Goal: Find contact information: Find contact information

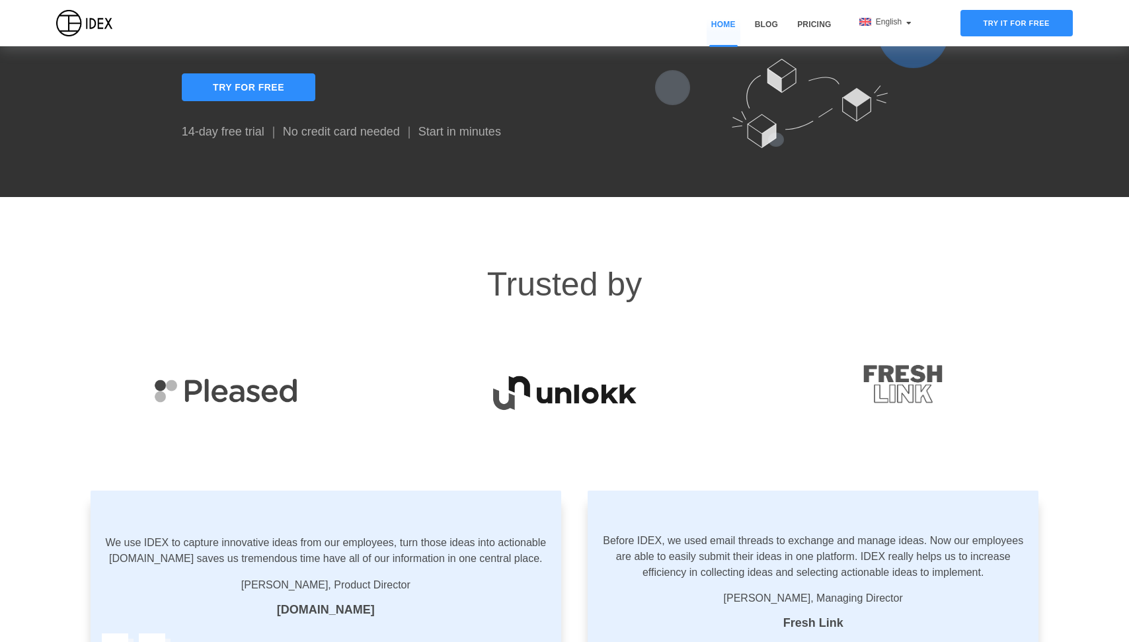
scroll to position [2163, 0]
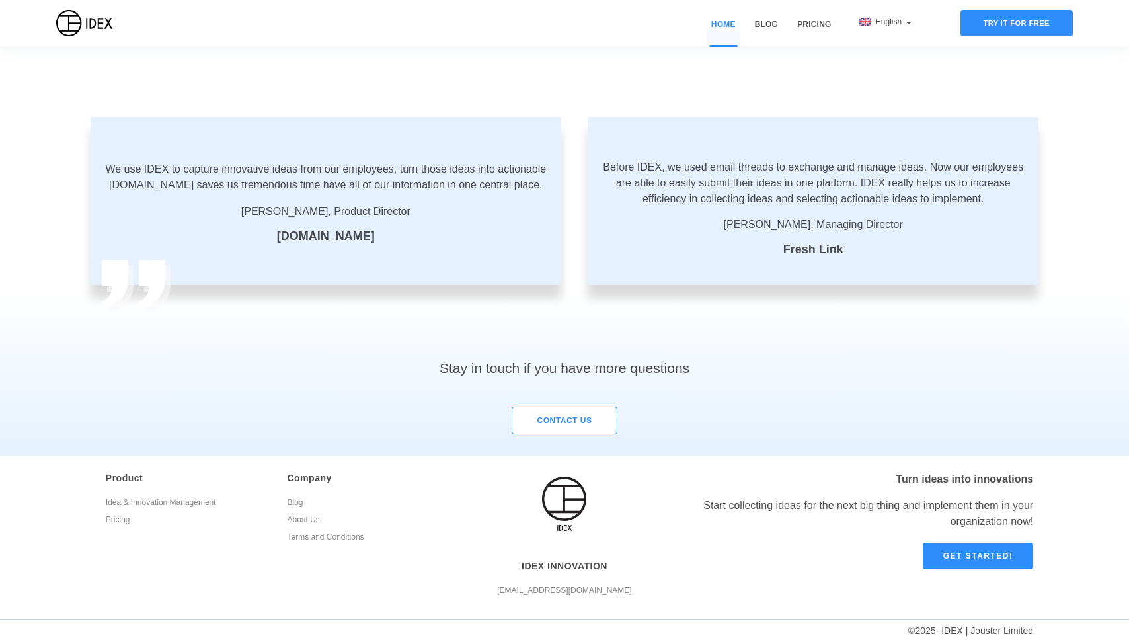
click at [309, 517] on link "About Us" at bounding box center [369, 521] width 162 height 17
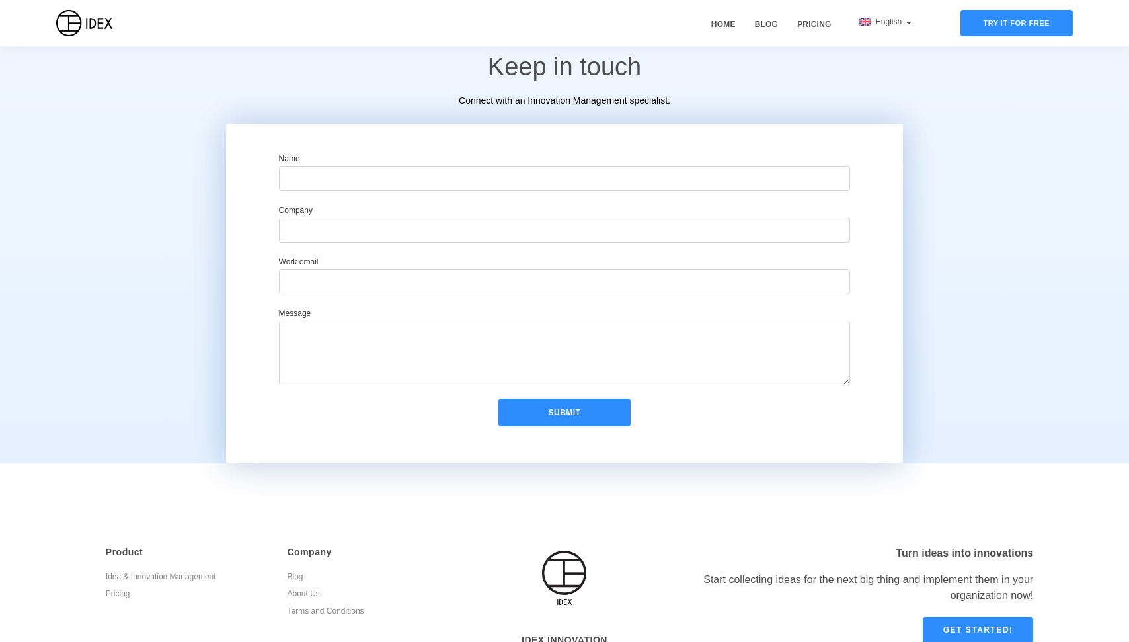
scroll to position [698, 0]
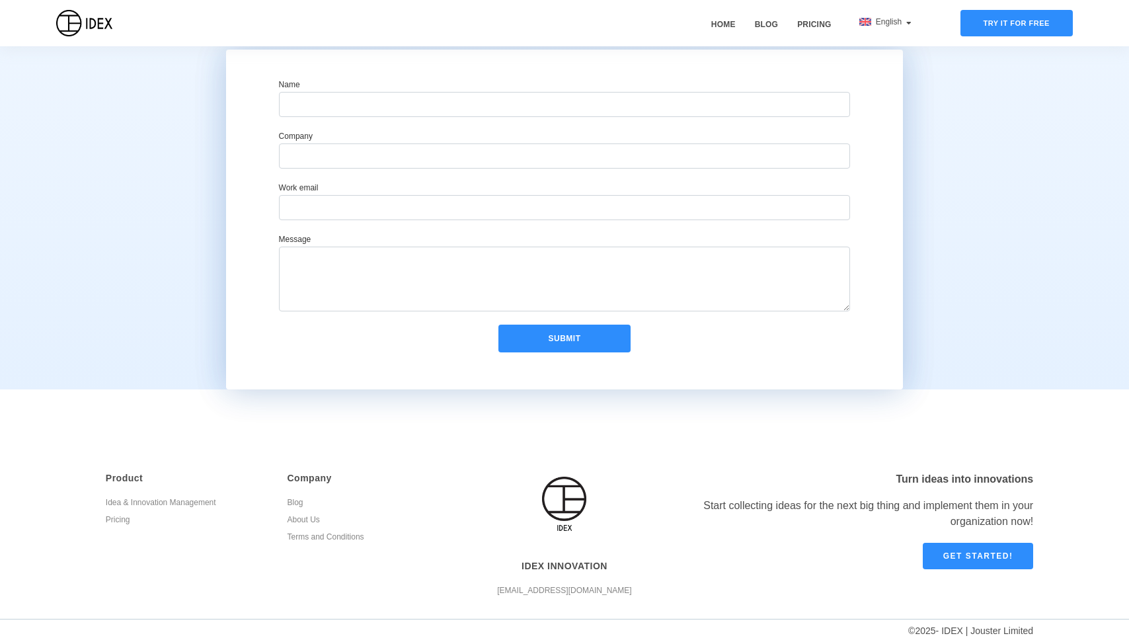
click at [310, 538] on link "Terms and Conditions" at bounding box center [369, 538] width 162 height 17
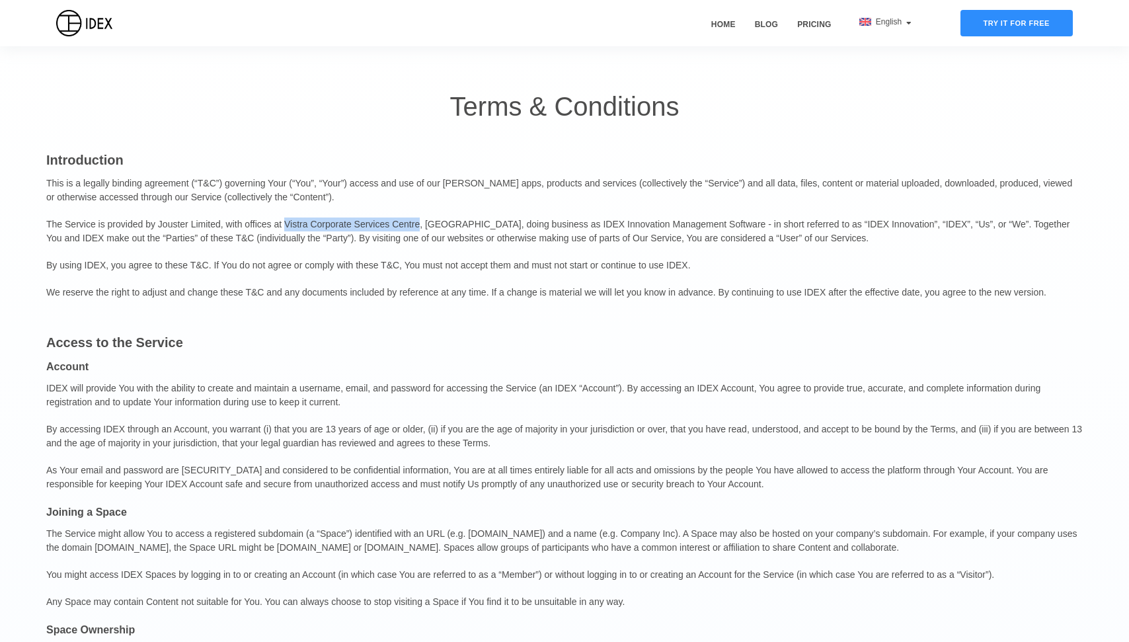
drag, startPoint x: 435, startPoint y: 225, endPoint x: 297, endPoint y: 225, distance: 138.2
click at [297, 225] on p "The Service is provided by Jouster Limited, with offices at Vistra Corporate Se…" at bounding box center [564, 231] width 1037 height 41
drag, startPoint x: 227, startPoint y: 223, endPoint x: 162, endPoint y: 223, distance: 64.8
click at [162, 223] on p "The Service is provided by Jouster Limited, with offices at Vistra Corporate Se…" at bounding box center [564, 231] width 1037 height 41
copy p "Jouster Limited"
